Goal: Transaction & Acquisition: Subscribe to service/newsletter

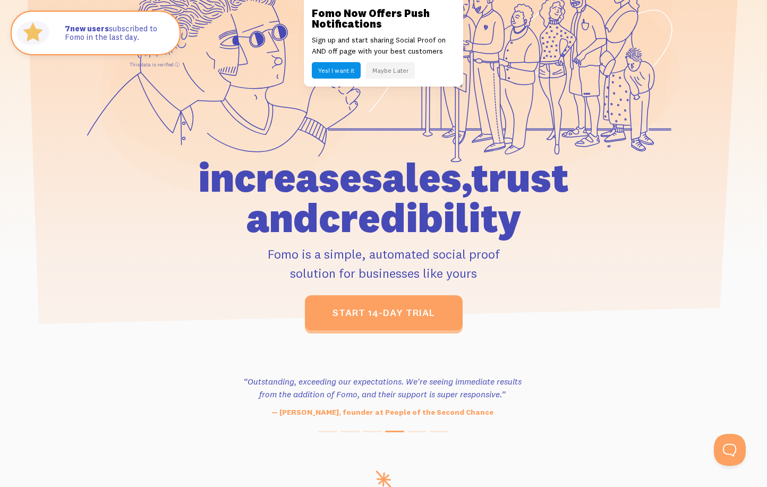
click at [387, 70] on button "Maybe Later" at bounding box center [390, 70] width 49 height 16
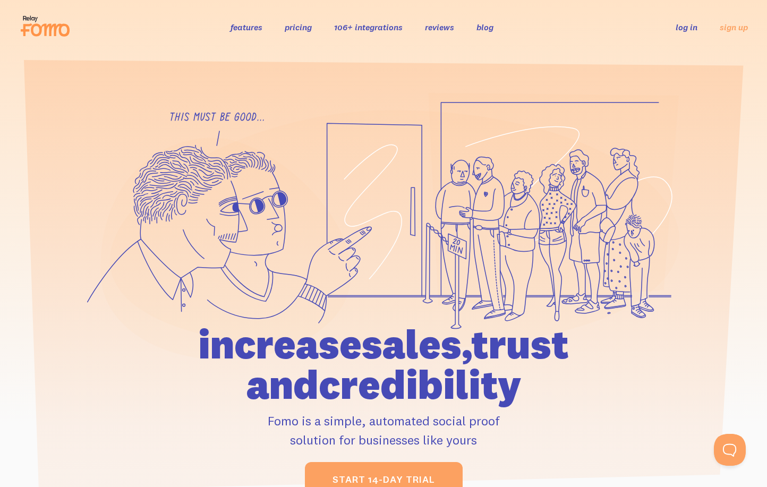
click at [302, 28] on link "pricing" at bounding box center [298, 27] width 27 height 11
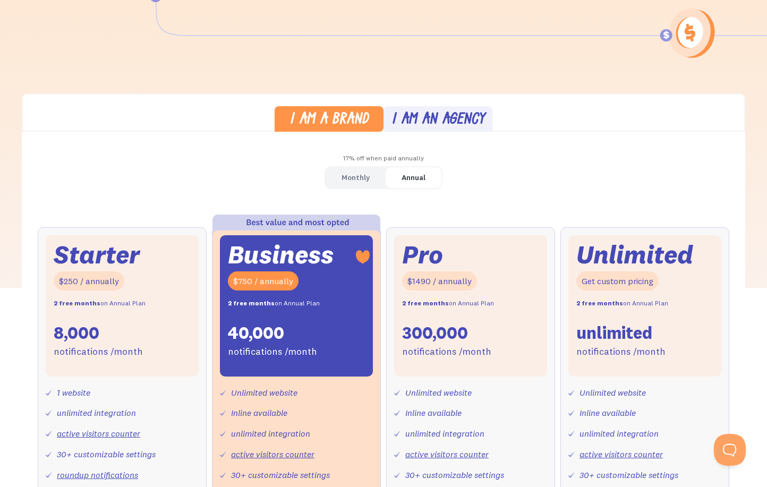
click at [440, 115] on div "I am an agency" at bounding box center [439, 120] width 94 height 15
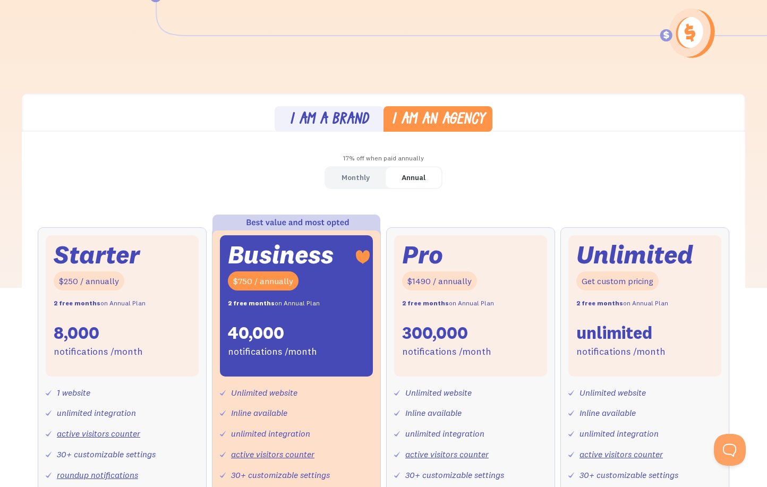
click at [365, 180] on div "Monthly" at bounding box center [356, 177] width 28 height 15
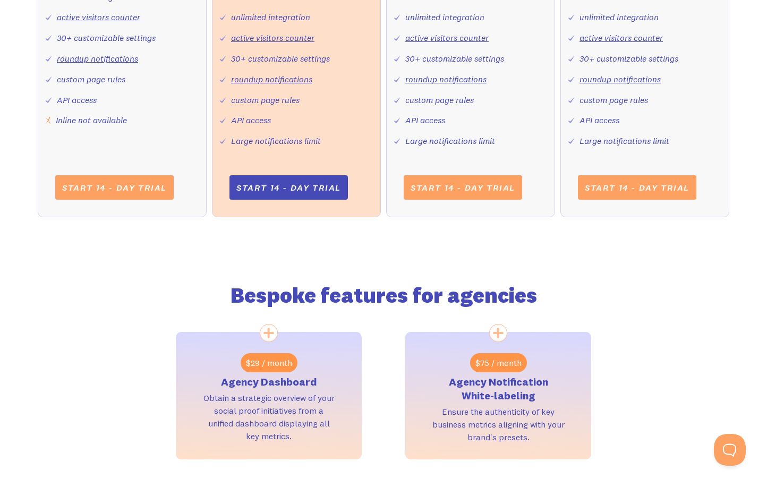
scroll to position [611, 0]
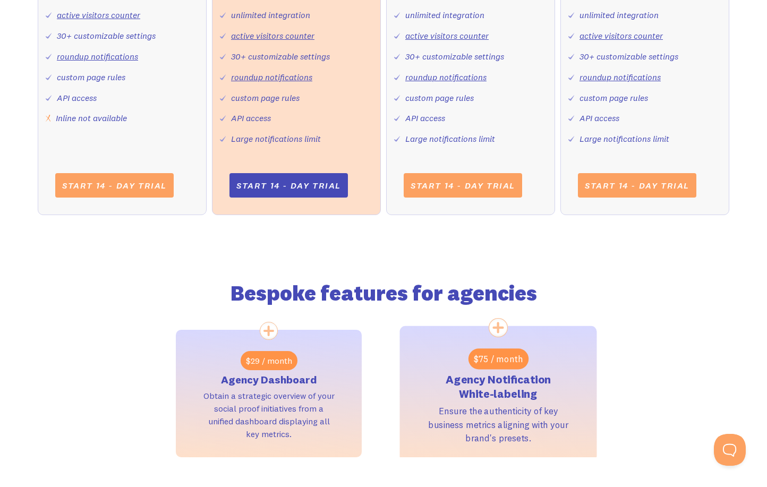
click at [454, 379] on h3 "Agency Notification White-labeling" at bounding box center [498, 386] width 141 height 29
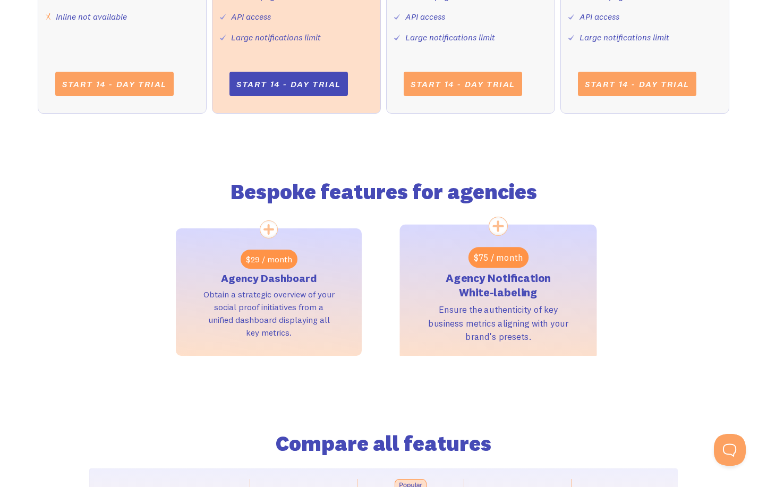
scroll to position [716, 0]
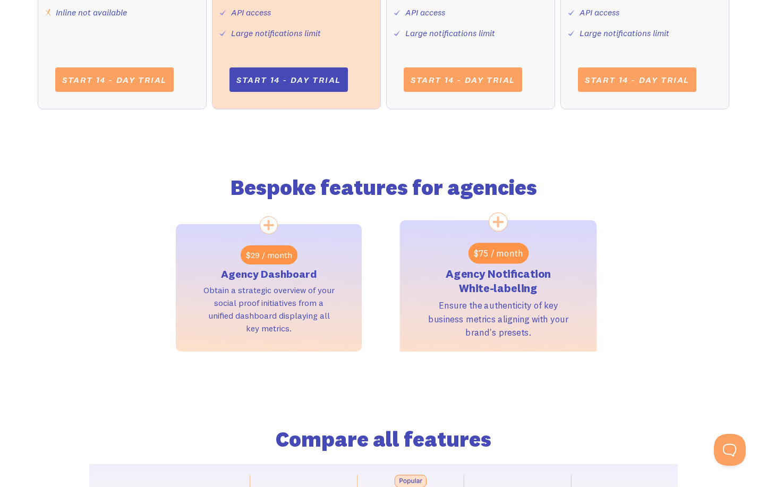
click at [488, 243] on div "$75 / month" at bounding box center [498, 253] width 60 height 21
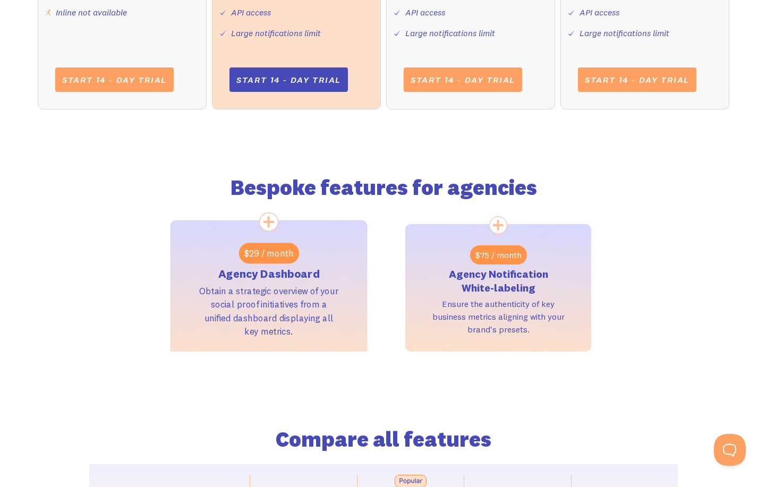
click at [269, 252] on div "$29 / month" at bounding box center [269, 253] width 60 height 21
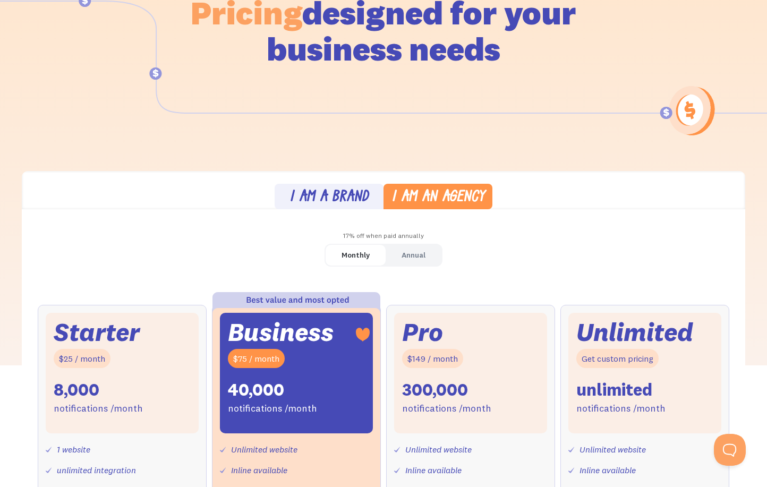
scroll to position [134, 0]
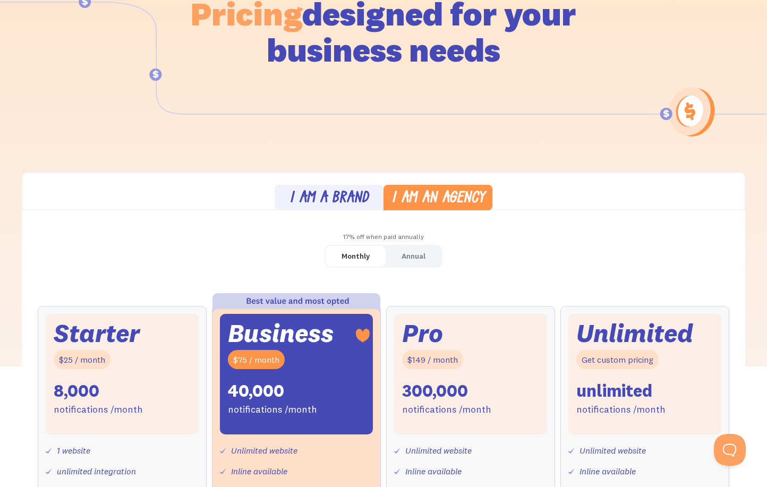
click at [350, 198] on div "I am a brand" at bounding box center [329, 198] width 79 height 15
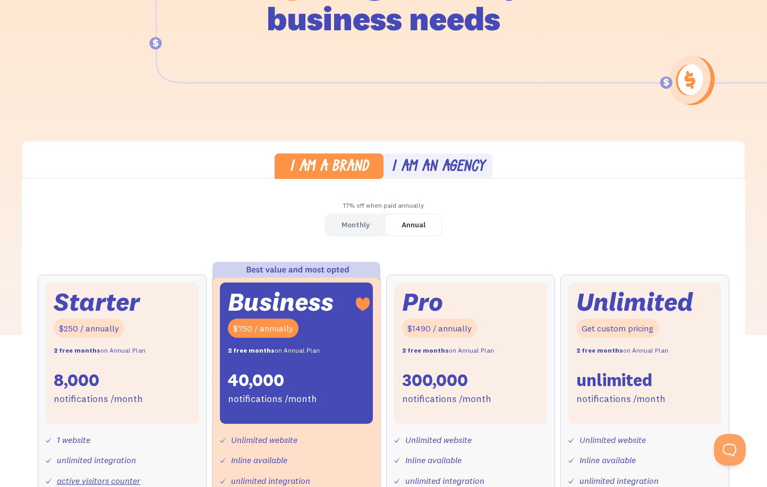
scroll to position [167, 0]
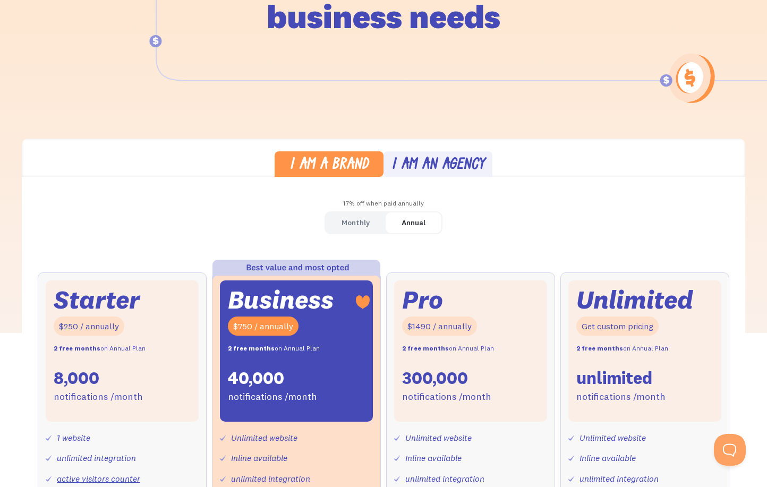
click at [344, 215] on div "Monthly" at bounding box center [356, 222] width 28 height 15
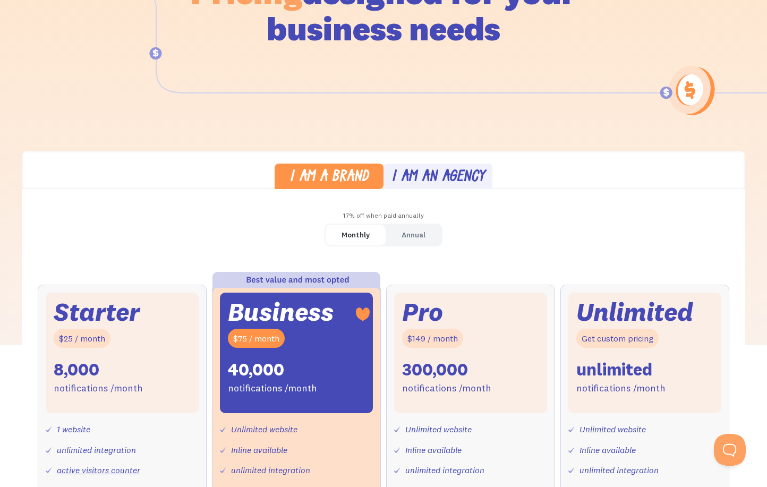
scroll to position [143, 0]
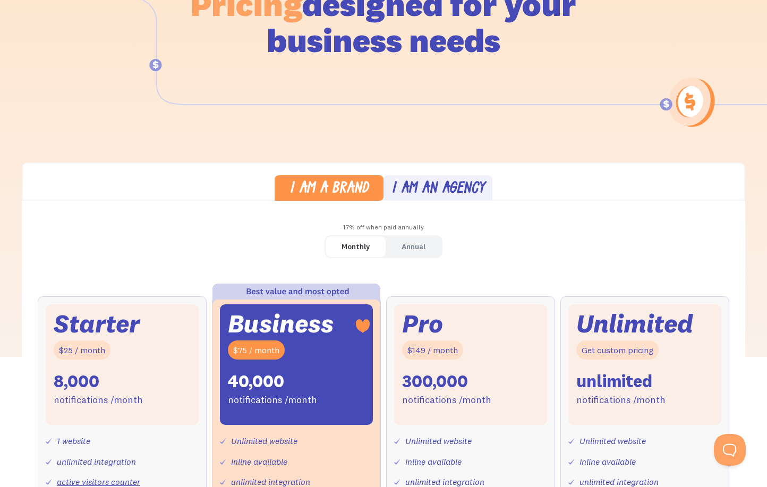
click at [416, 189] on div "I am an agency" at bounding box center [439, 189] width 94 height 15
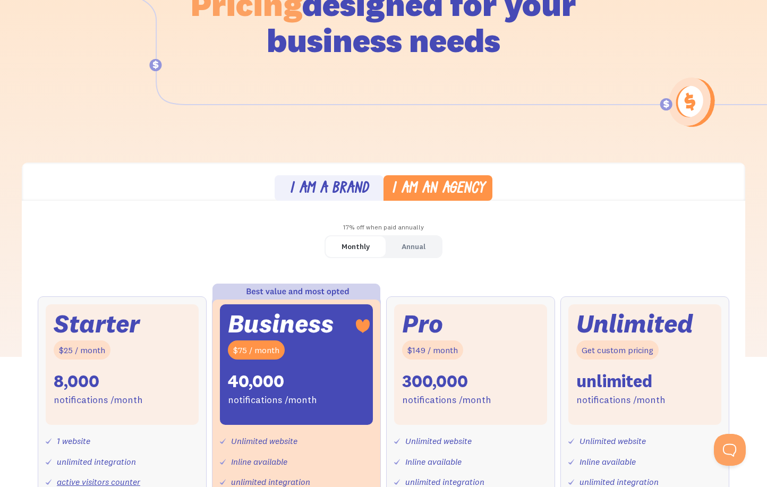
click at [332, 188] on div "I am a brand" at bounding box center [329, 189] width 79 height 15
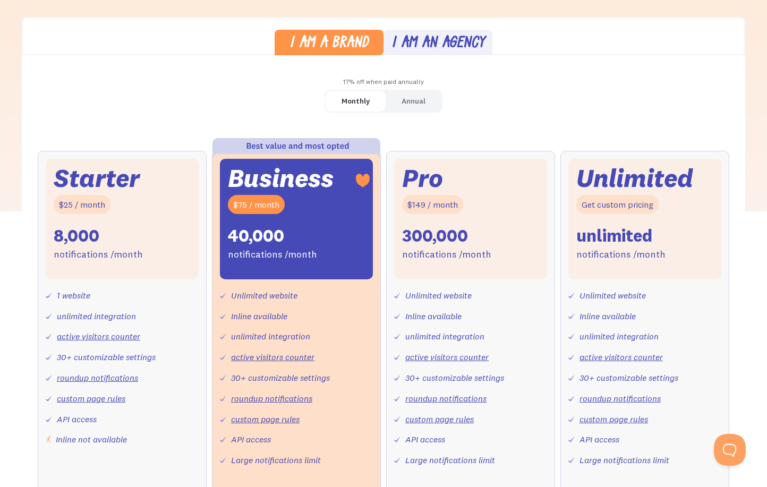
scroll to position [281, 0]
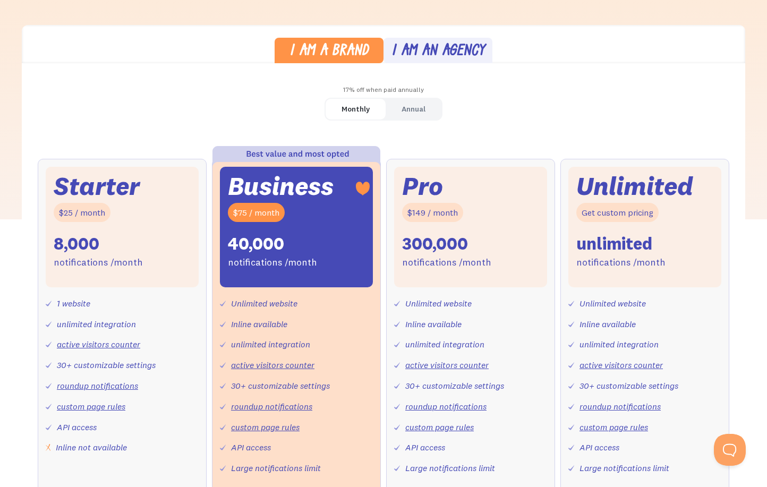
click at [436, 50] on div "I am an agency" at bounding box center [439, 51] width 94 height 15
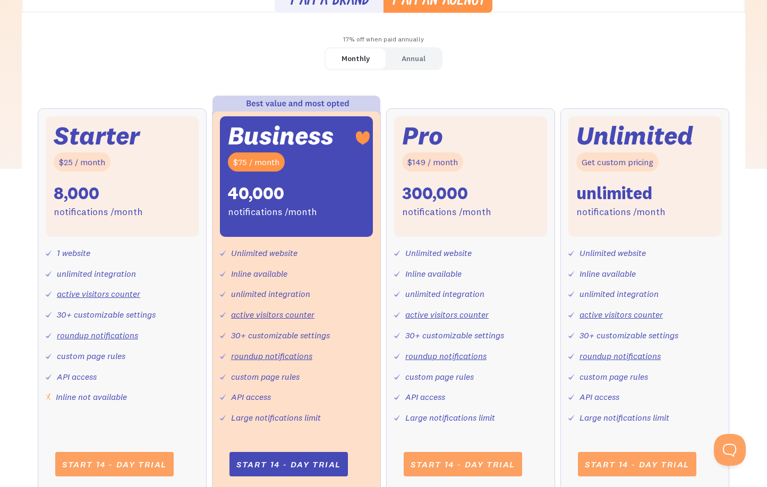
scroll to position [334, 0]
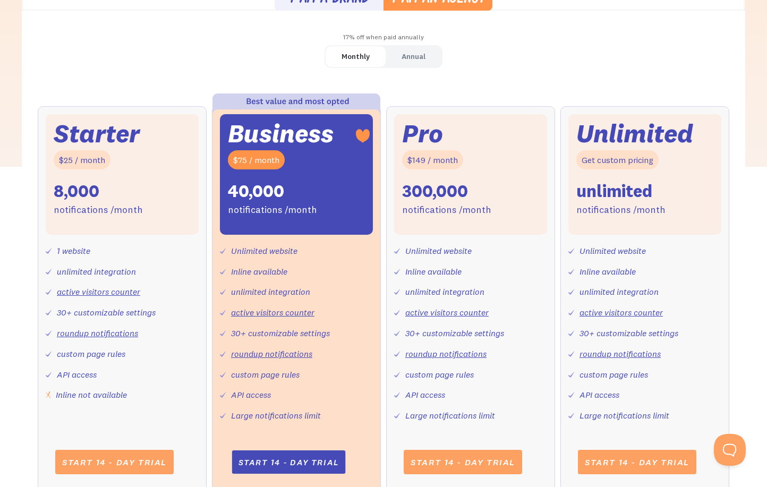
click at [281, 453] on link "Start 14 - day trial" at bounding box center [289, 462] width 114 height 23
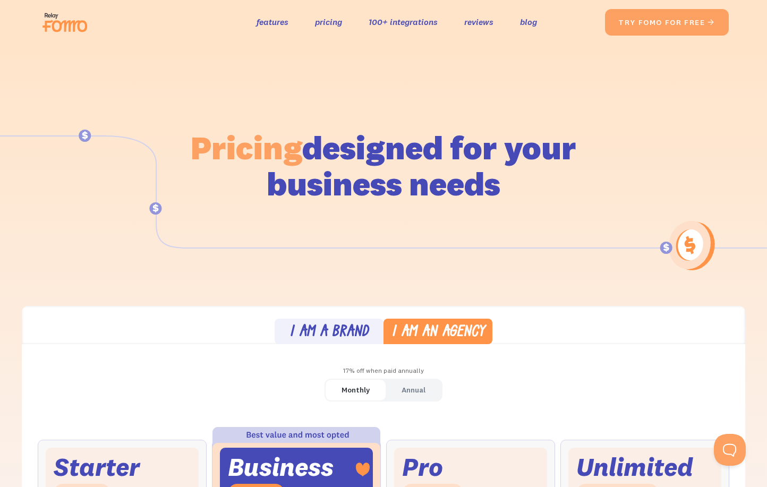
scroll to position [0, 0]
click at [288, 24] on li "features pricing 100+ integrations reviews blog Solutions Blogs Social Commerce…" at bounding box center [397, 21] width 281 height 15
click at [278, 24] on link "features" at bounding box center [273, 21] width 32 height 15
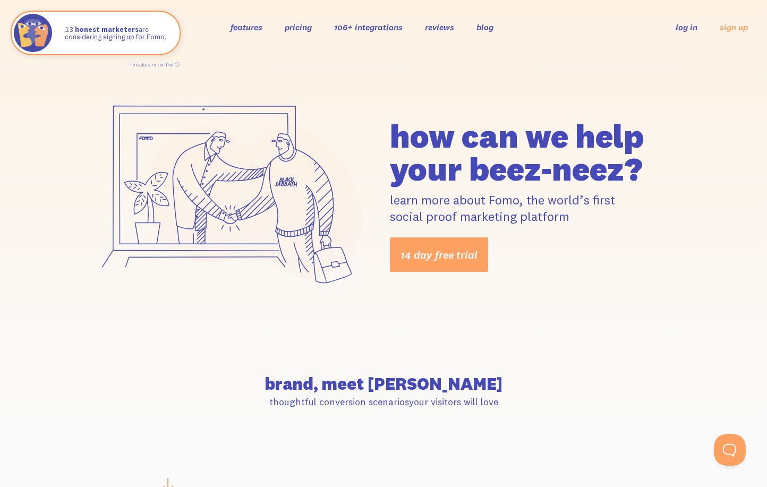
click at [373, 26] on link "106+ integrations" at bounding box center [368, 27] width 69 height 11
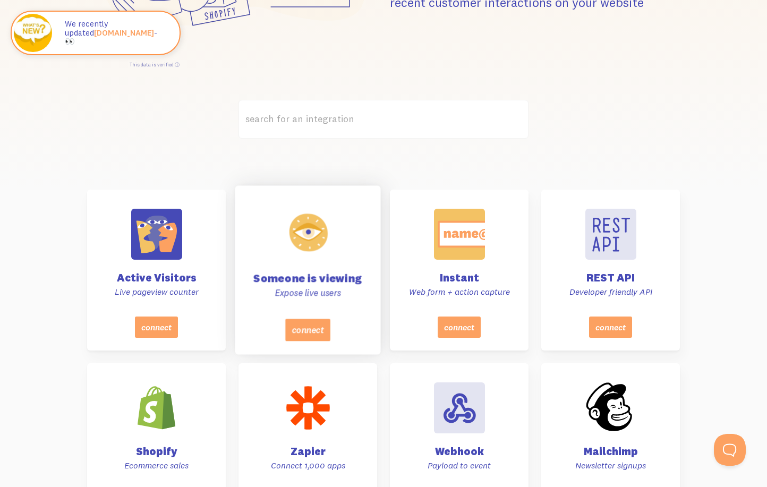
scroll to position [241, 0]
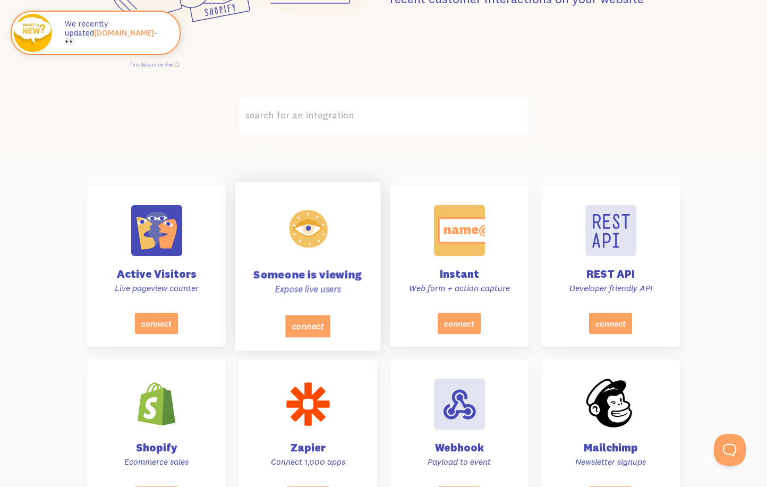
click at [302, 269] on h4 "Someone is viewing" at bounding box center [308, 274] width 119 height 11
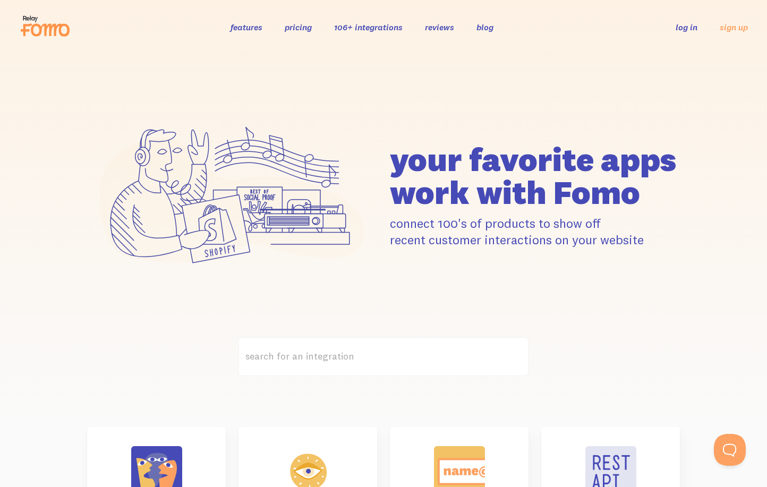
scroll to position [0, 0]
click at [299, 24] on link "pricing" at bounding box center [298, 27] width 27 height 11
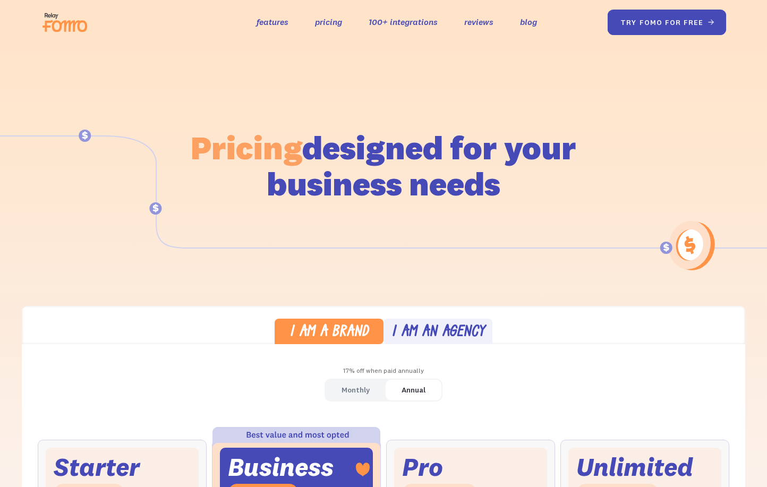
click at [676, 26] on link "try fomo for free " at bounding box center [667, 23] width 119 height 26
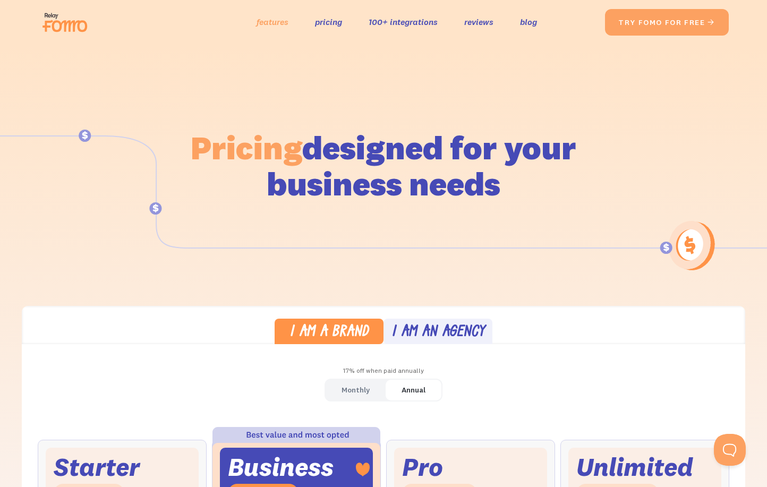
click at [269, 26] on link "features" at bounding box center [273, 21] width 32 height 15
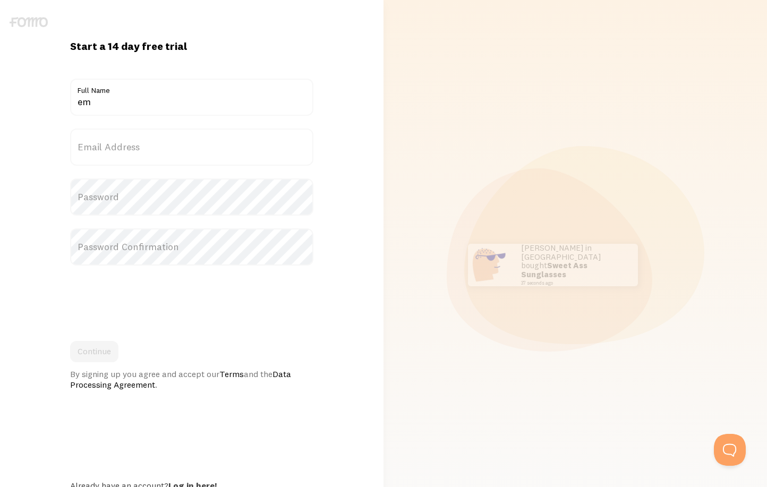
type input "e"
type input "Lemar Johnson"
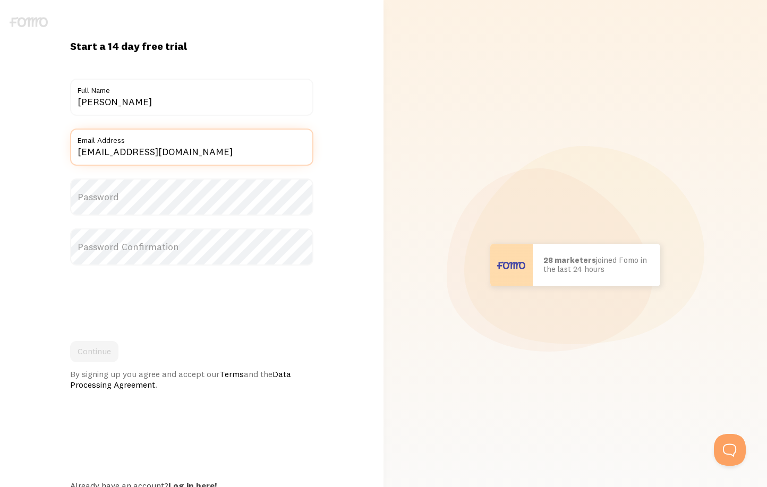
type input "thecreditriser@gmail.com"
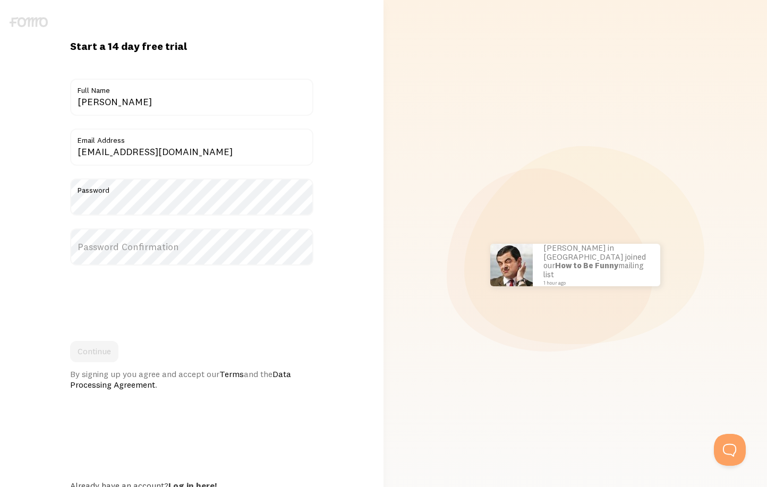
click at [165, 256] on label "Password Confirmation" at bounding box center [191, 246] width 243 height 37
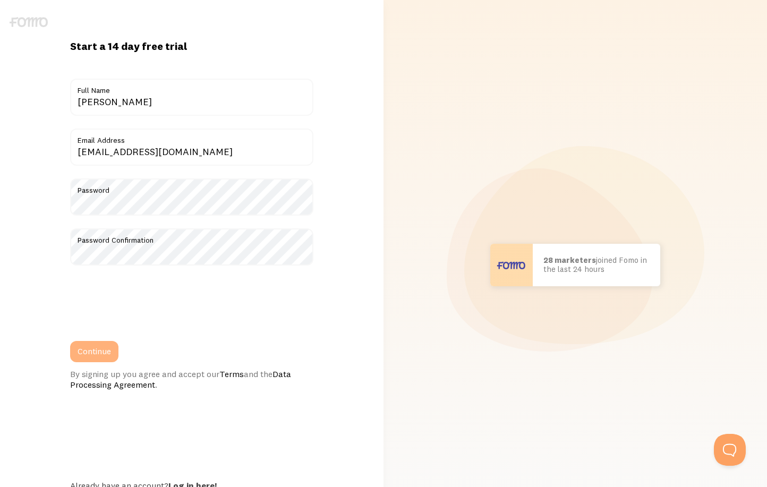
click at [101, 355] on button "Continue" at bounding box center [94, 351] width 48 height 21
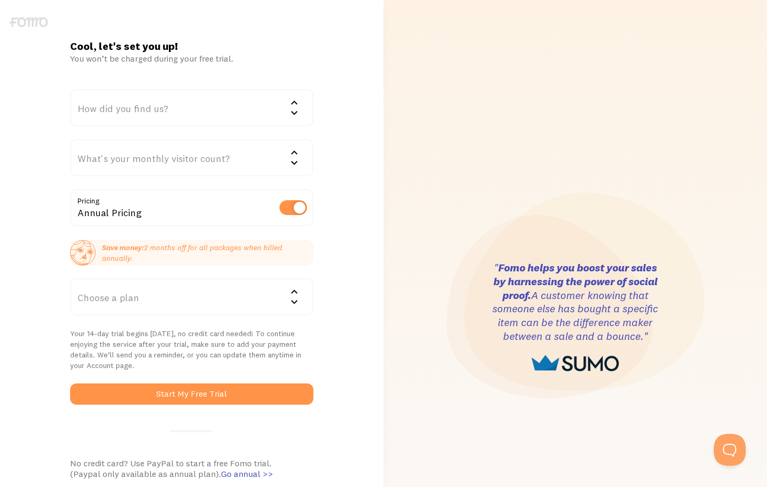
click at [288, 208] on label at bounding box center [293, 207] width 28 height 15
click at [288, 208] on input "checkbox" at bounding box center [293, 207] width 28 height 15
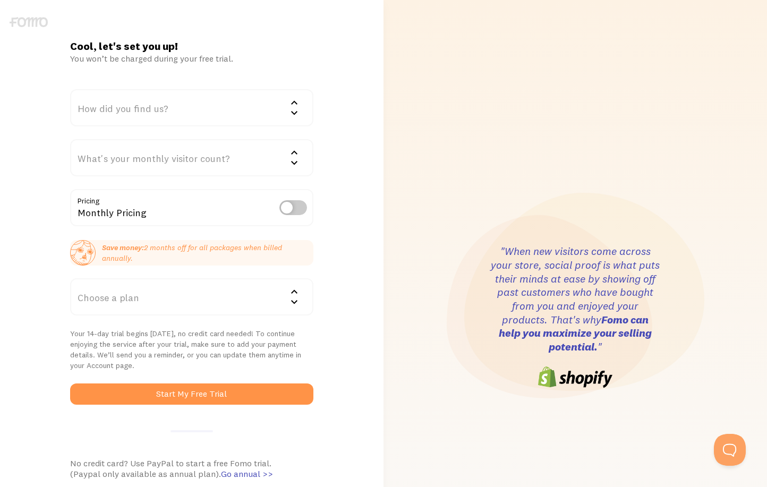
click at [299, 115] on icon at bounding box center [294, 112] width 13 height 13
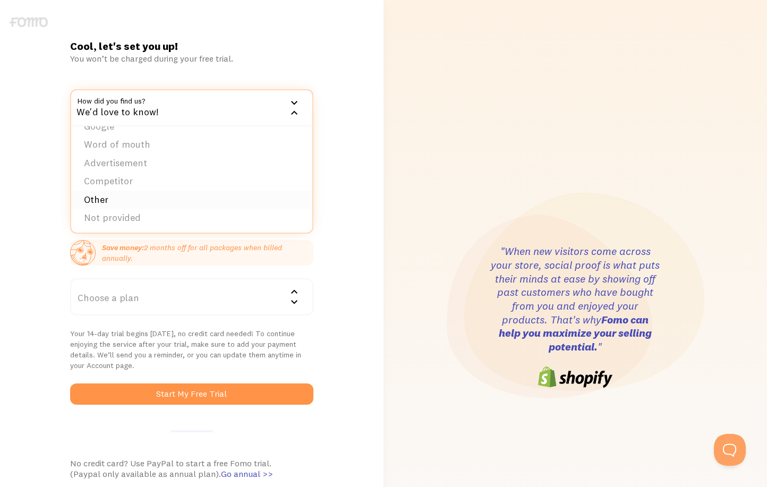
scroll to position [15, 0]
click at [141, 129] on li "Google" at bounding box center [191, 127] width 241 height 19
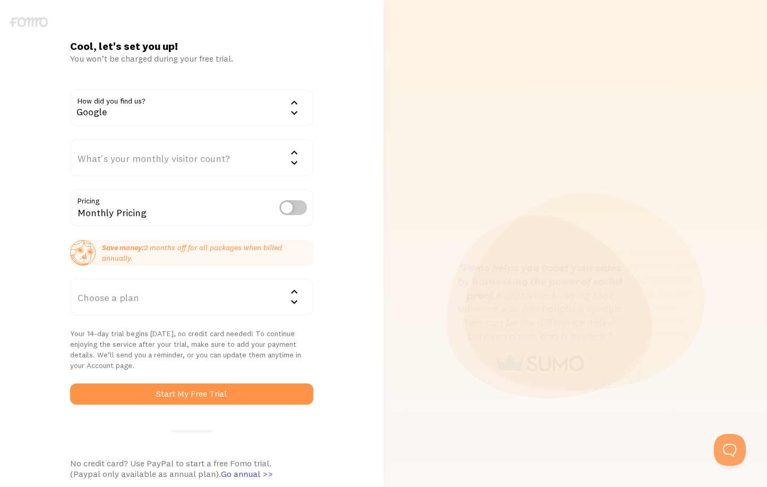
click at [195, 161] on div "What's your monthly visitor count?" at bounding box center [191, 157] width 243 height 37
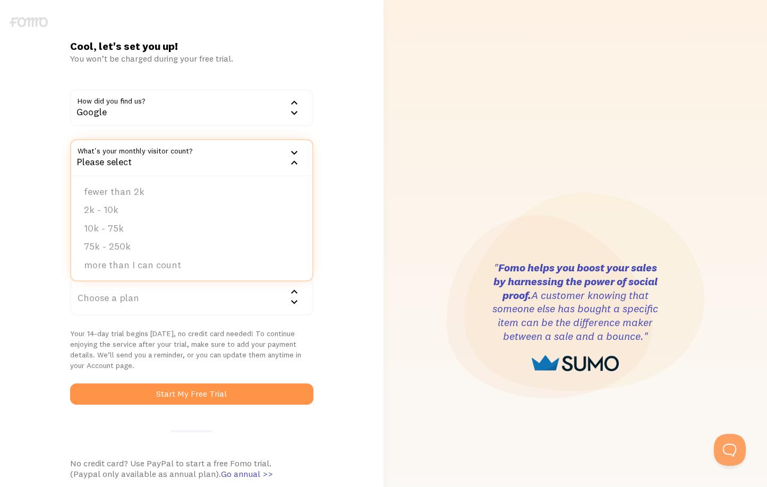
click at [219, 114] on div "Google" at bounding box center [191, 107] width 243 height 37
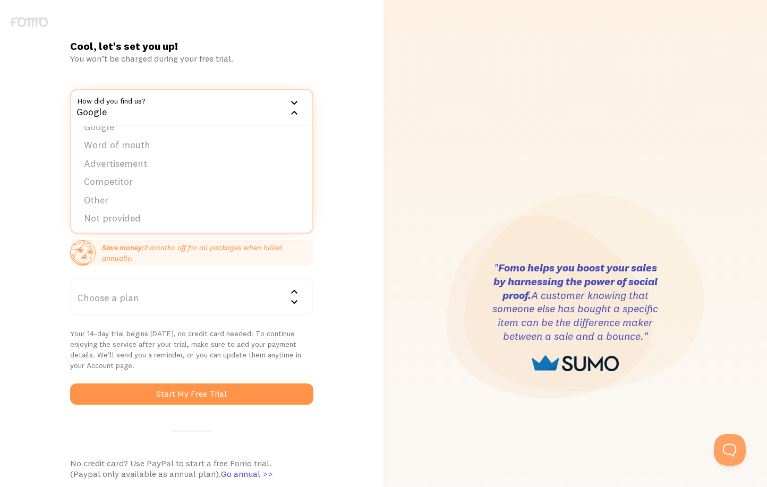
click at [356, 57] on div "Cool, let's set you up! You won’t be charged during your free trial. How did yo…" at bounding box center [192, 317] width 384 height 556
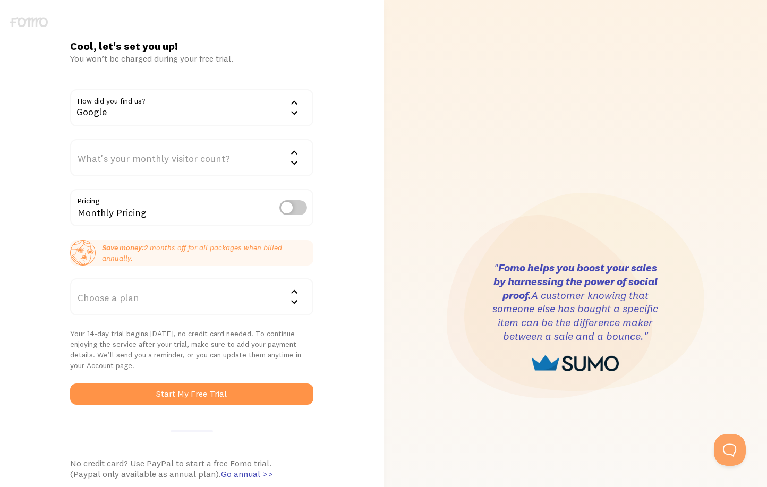
click at [209, 165] on div "What's your monthly visitor count?" at bounding box center [191, 157] width 243 height 37
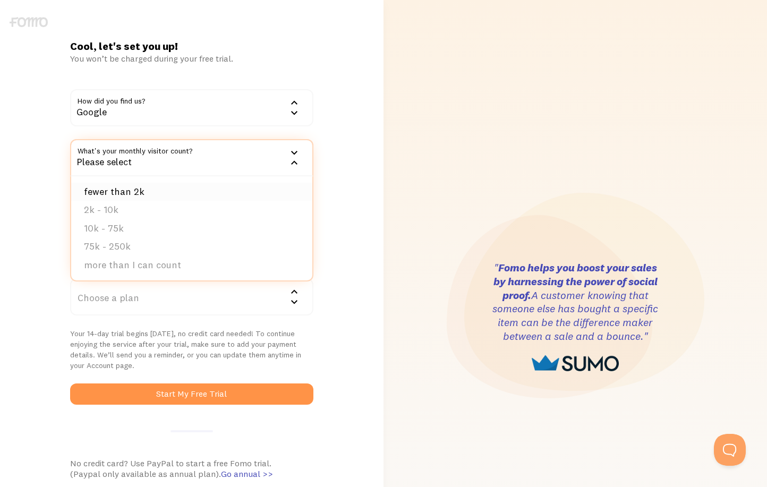
click at [190, 190] on li "fewer than 2k" at bounding box center [191, 192] width 241 height 19
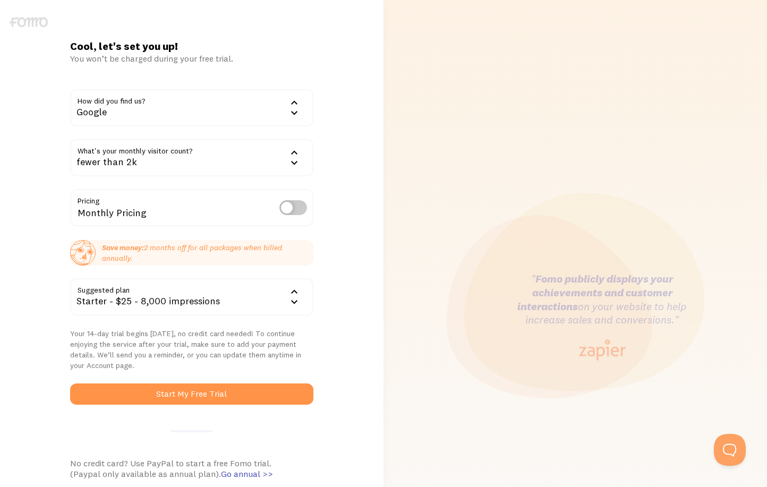
click at [298, 164] on icon at bounding box center [294, 162] width 13 height 13
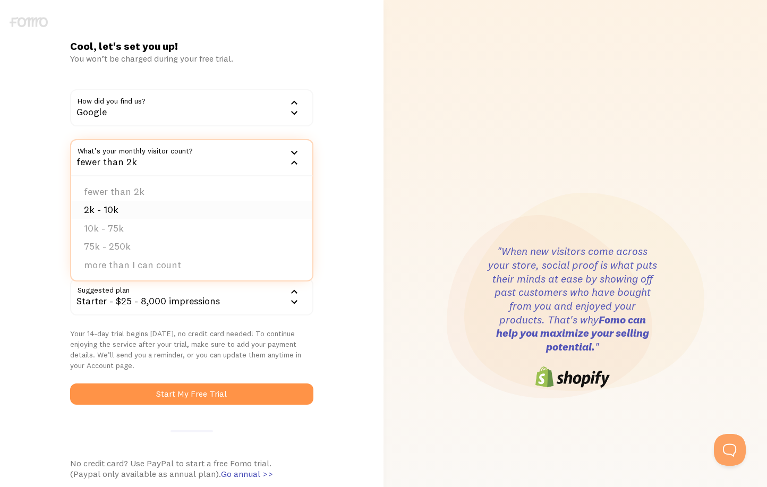
click at [247, 208] on li "2k - 10k" at bounding box center [191, 210] width 241 height 19
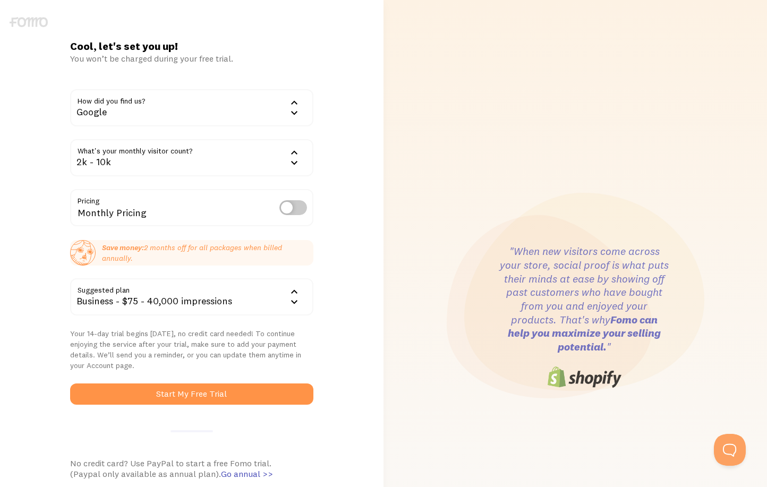
click at [293, 160] on icon at bounding box center [294, 162] width 13 height 13
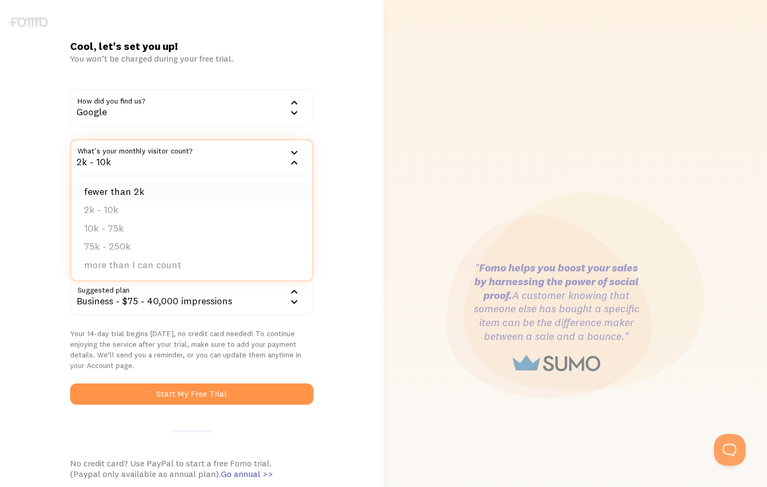
click at [261, 185] on li "fewer than 2k" at bounding box center [191, 192] width 241 height 19
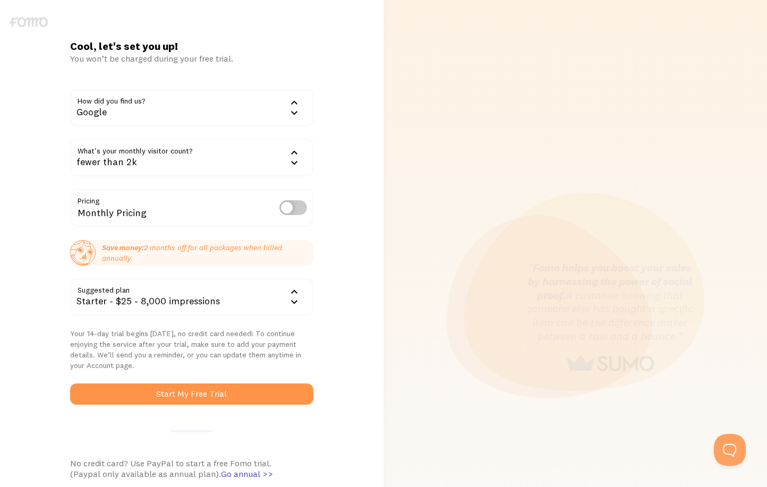
click at [289, 296] on icon at bounding box center [294, 292] width 13 height 13
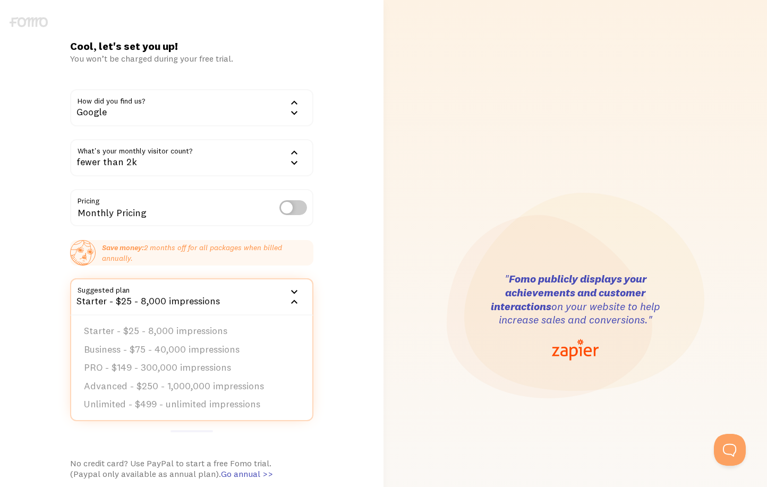
click at [333, 273] on div "Cool, let's set you up! You won’t be charged during your free trial. How did yo…" at bounding box center [192, 317] width 384 height 556
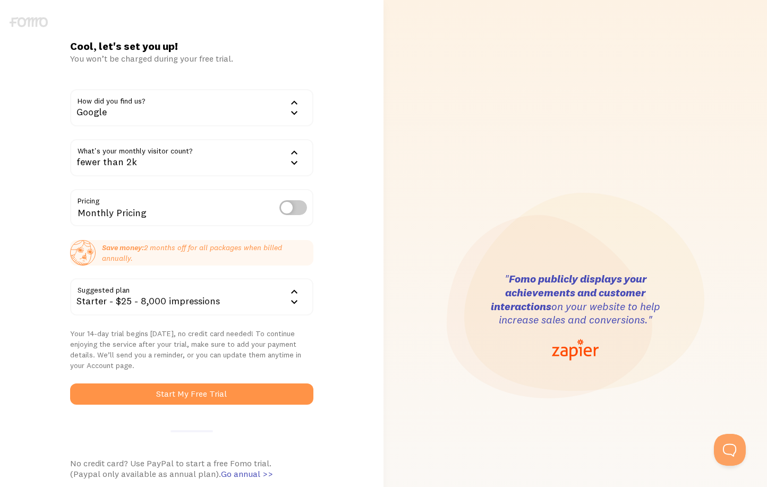
click at [297, 296] on icon at bounding box center [294, 292] width 13 height 13
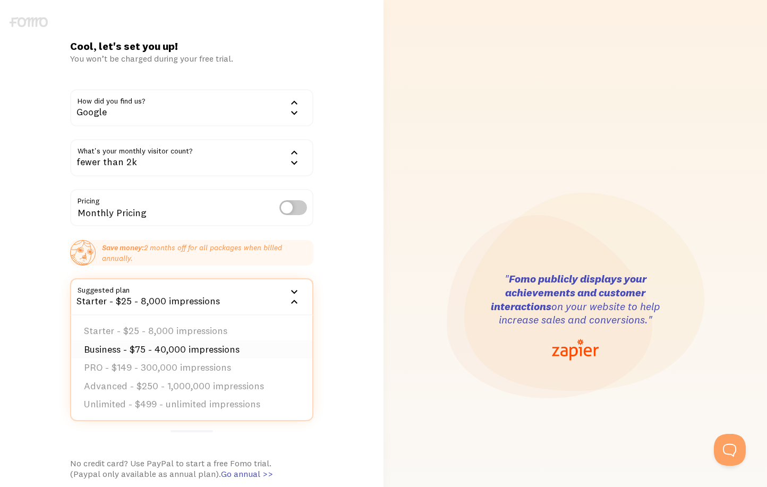
click at [222, 350] on li "Business - $75 - 40,000 impressions" at bounding box center [191, 350] width 241 height 19
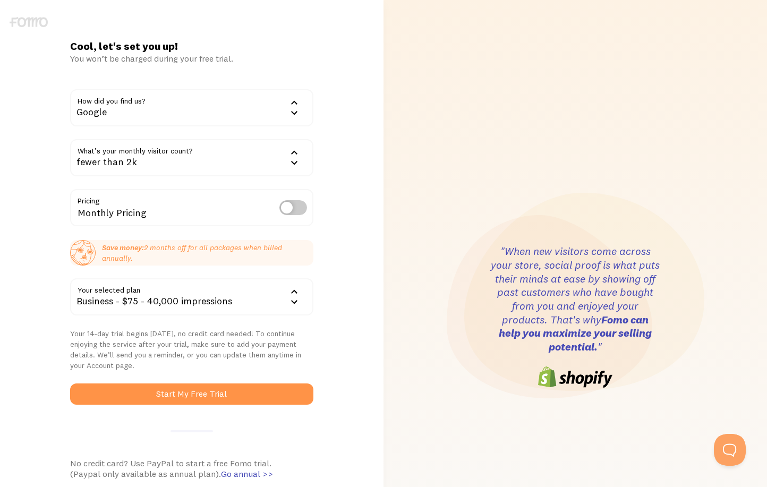
click at [297, 205] on label at bounding box center [293, 207] width 28 height 15
click at [297, 205] on input "checkbox" at bounding box center [293, 207] width 28 height 15
click at [297, 205] on label at bounding box center [293, 207] width 28 height 15
click at [297, 205] on input "checkbox" at bounding box center [293, 207] width 28 height 15
checkbox input "false"
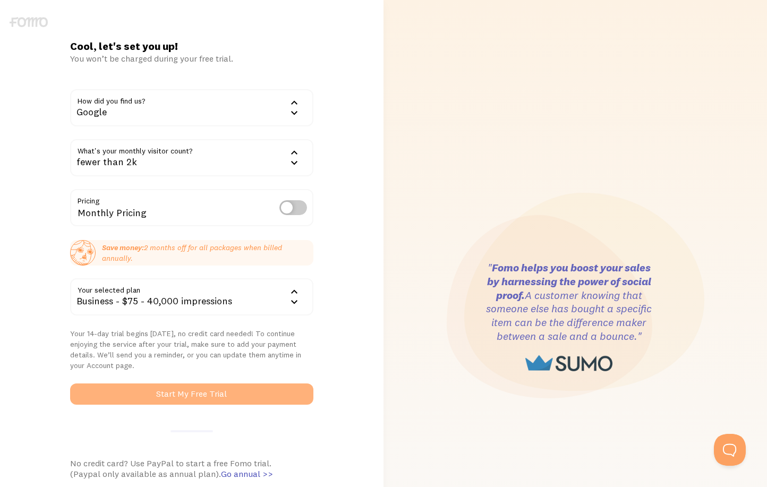
click at [192, 391] on button "Start My Free Trial" at bounding box center [191, 394] width 243 height 21
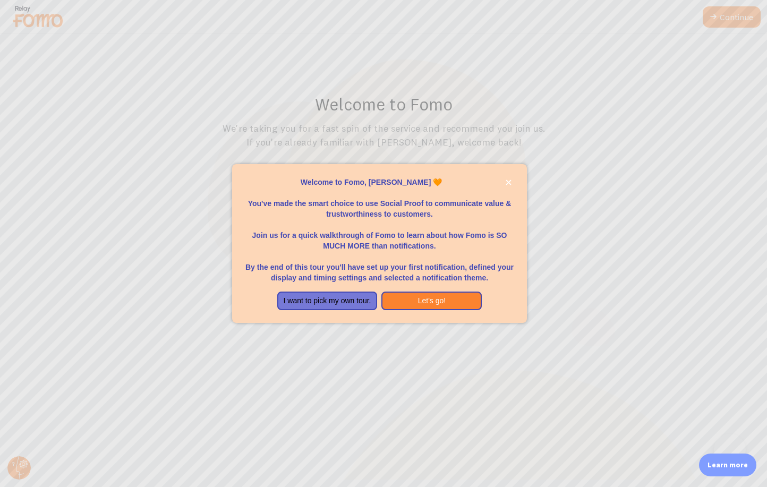
click at [727, 30] on div at bounding box center [383, 243] width 767 height 487
click at [723, 20] on div at bounding box center [383, 243] width 767 height 487
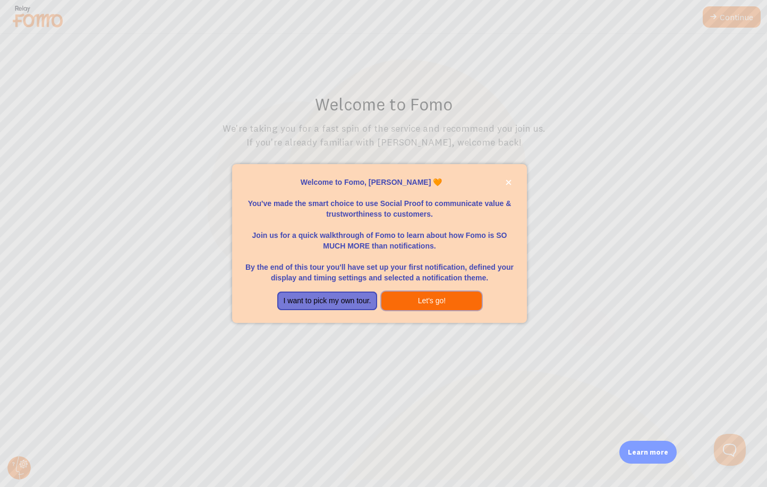
click at [404, 298] on button "Let's go!" at bounding box center [432, 301] width 100 height 19
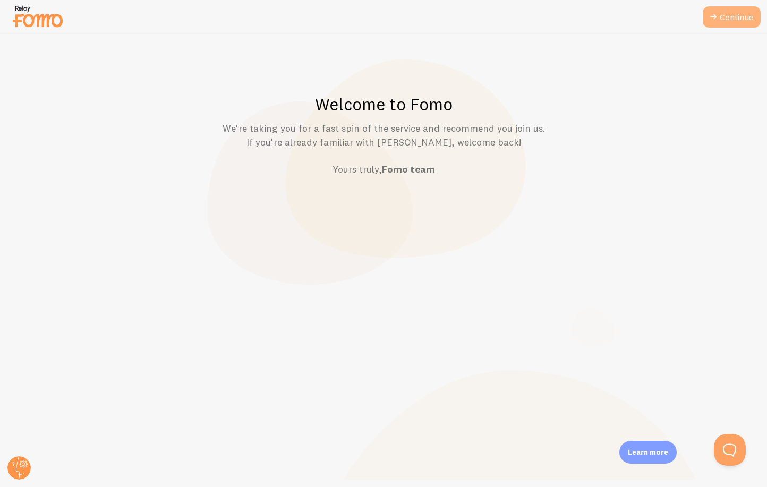
click at [718, 24] on link "Continue" at bounding box center [732, 16] width 58 height 21
